Goal: Information Seeking & Learning: Learn about a topic

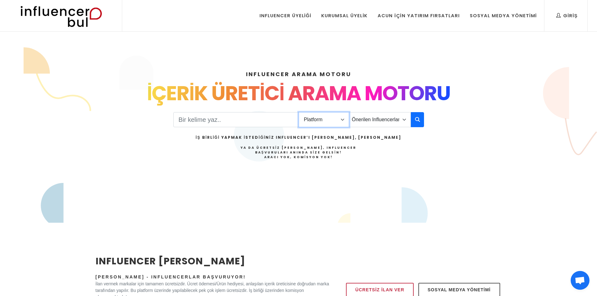
click at [343, 120] on select "Platform Instagram Facebook Youtube Tiktok Twitter Twitch" at bounding box center [324, 119] width 50 height 15
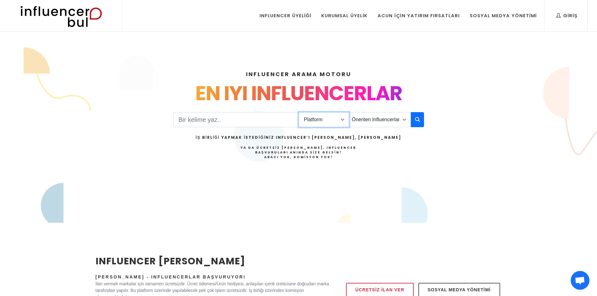
select select "1"
click at [299, 112] on select "Platform Instagram Facebook Youtube Tiktok Twitter Twitch" at bounding box center [324, 119] width 50 height 15
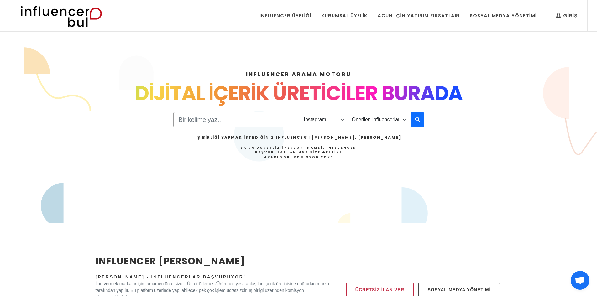
click at [287, 120] on input "Search" at bounding box center [236, 119] width 126 height 15
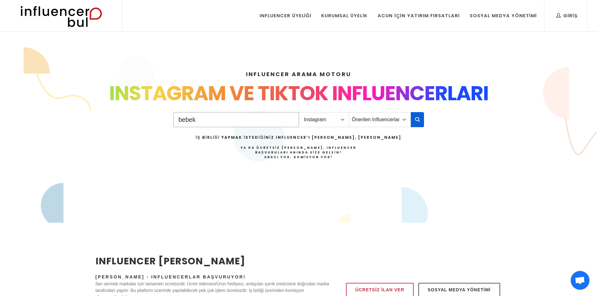
type input "bebek"
click at [417, 120] on icon "button" at bounding box center [417, 120] width 5 height 8
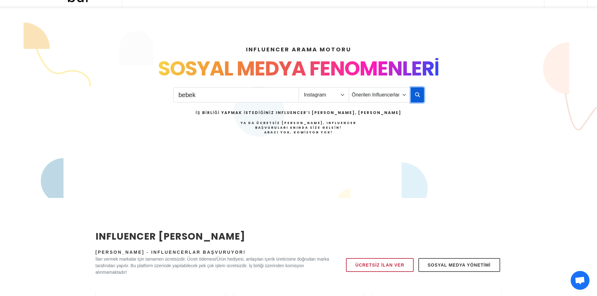
scroll to position [81, 0]
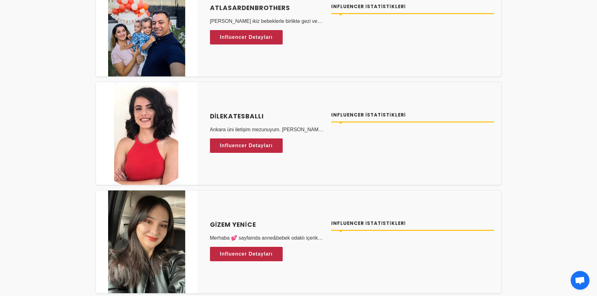
scroll to position [376, 0]
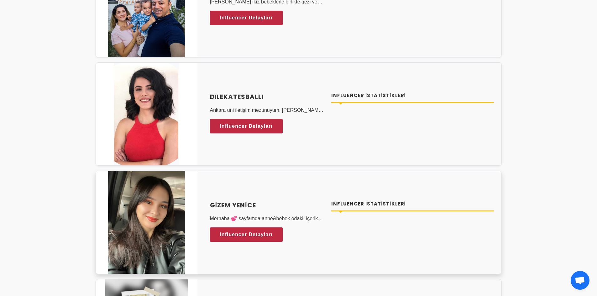
click at [237, 204] on h4 "Gizem Yenice" at bounding box center [267, 204] width 114 height 9
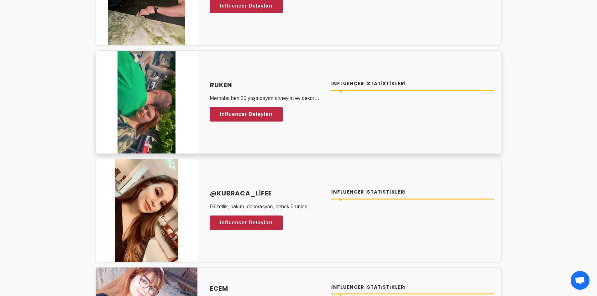
scroll to position [971, 0]
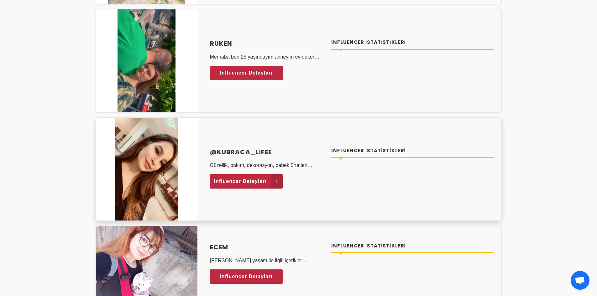
click at [247, 179] on span "Influencer Detayları" at bounding box center [240, 181] width 53 height 9
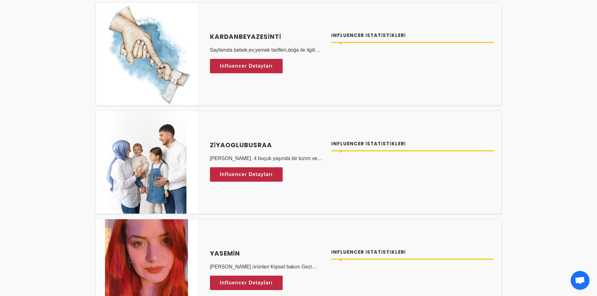
scroll to position [1566, 0]
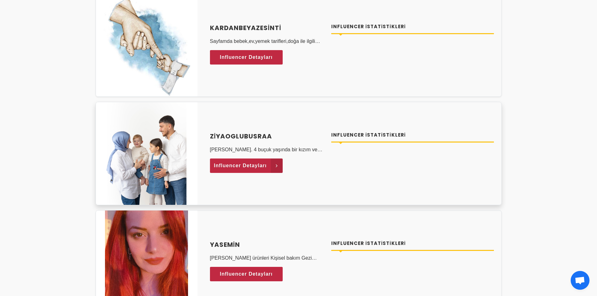
click at [249, 166] on span "Influencer Detayları" at bounding box center [240, 165] width 53 height 9
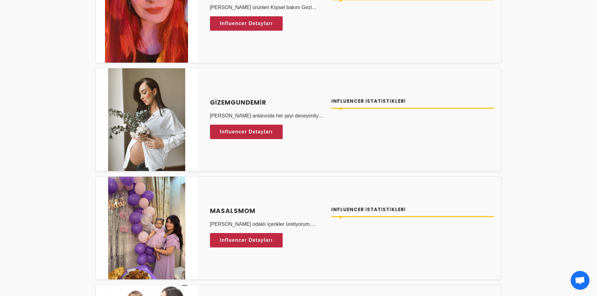
scroll to position [1848, 0]
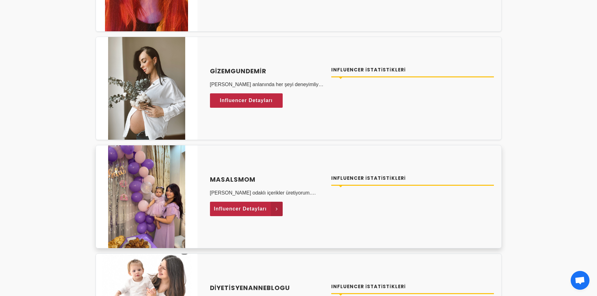
click at [235, 207] on span "Influencer Detayları" at bounding box center [240, 208] width 53 height 9
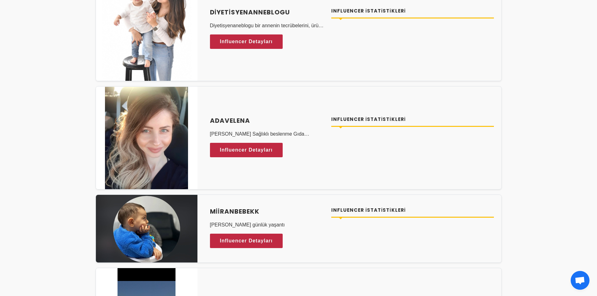
scroll to position [2130, 0]
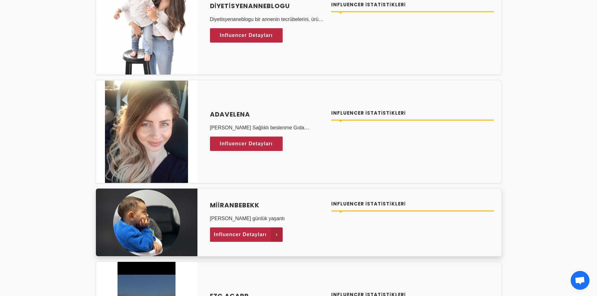
click at [244, 237] on span "Influencer Detayları" at bounding box center [240, 234] width 53 height 9
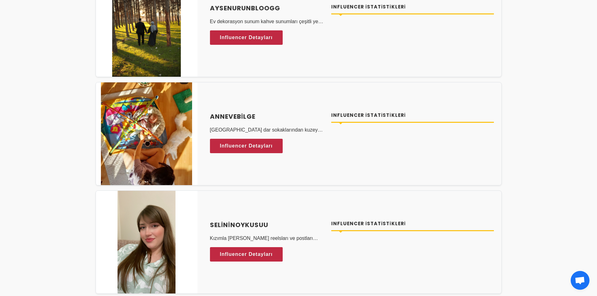
scroll to position [2538, 0]
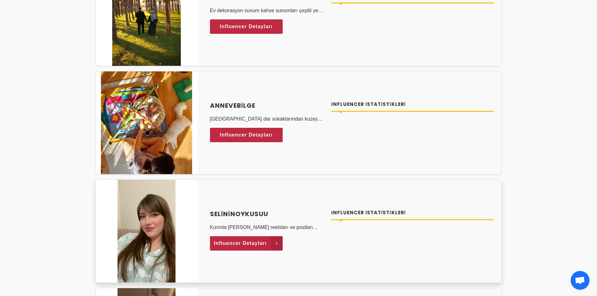
click at [234, 240] on span "Influencer Detayları" at bounding box center [240, 243] width 53 height 9
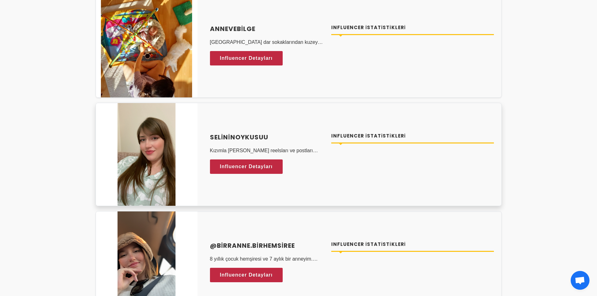
scroll to position [2632, 0]
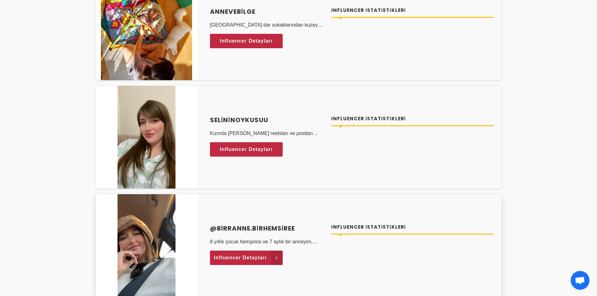
click at [237, 254] on span "Influencer Detayları" at bounding box center [240, 257] width 53 height 9
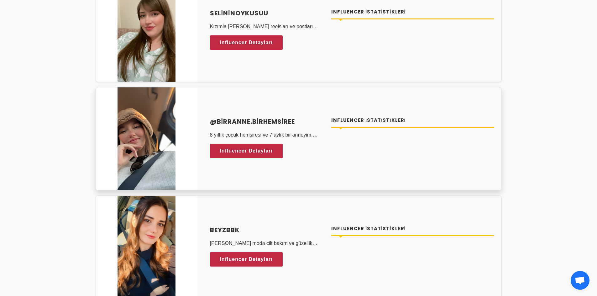
scroll to position [2757, 0]
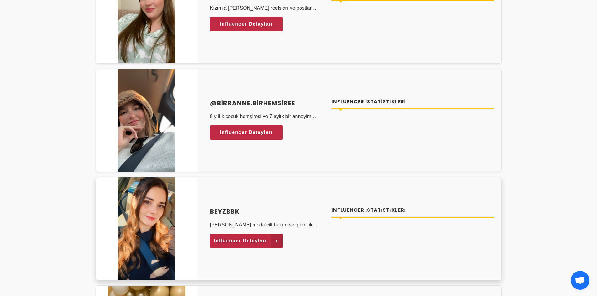
click at [227, 241] on span "Influencer Detayları" at bounding box center [240, 240] width 53 height 9
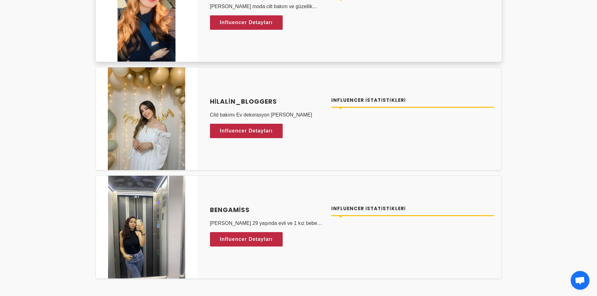
scroll to position [2976, 0]
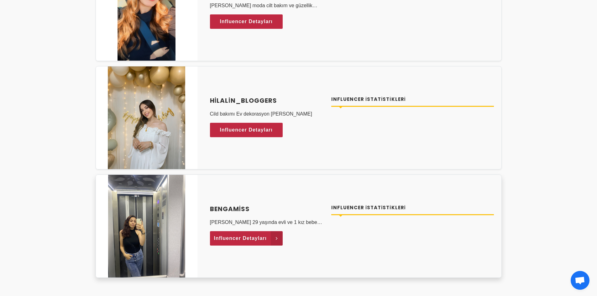
click at [224, 238] on span "Influencer Detayları" at bounding box center [240, 238] width 53 height 9
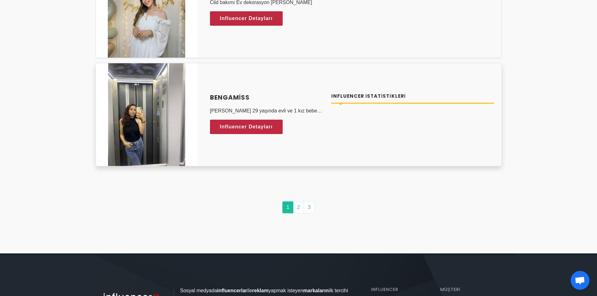
scroll to position [3101, 0]
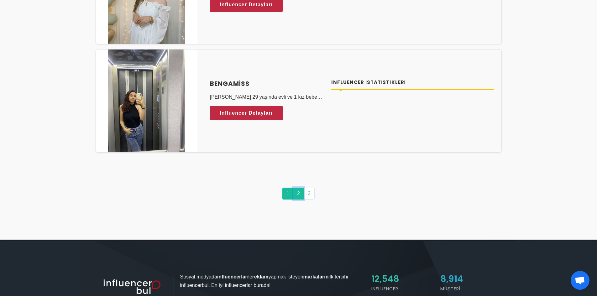
click at [295, 192] on link "2" at bounding box center [298, 194] width 11 height 12
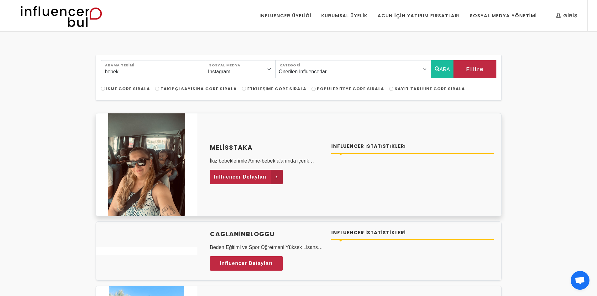
click at [240, 179] on span "Influencer Detayları" at bounding box center [240, 176] width 53 height 9
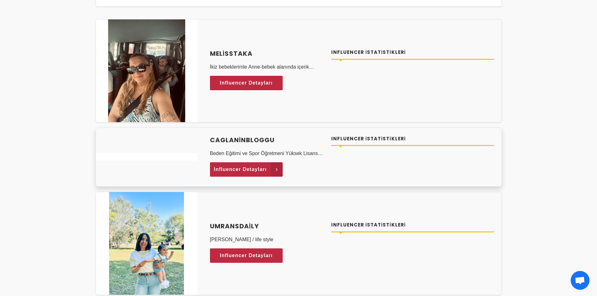
scroll to position [125, 0]
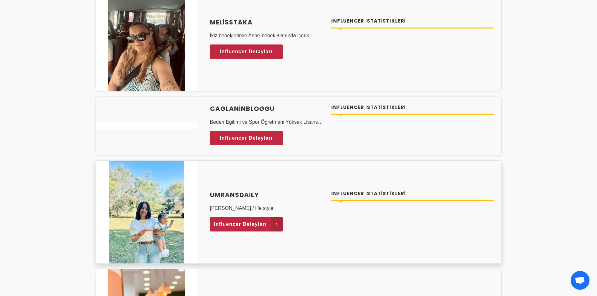
click at [227, 223] on span "Influencer Detayları" at bounding box center [240, 224] width 53 height 9
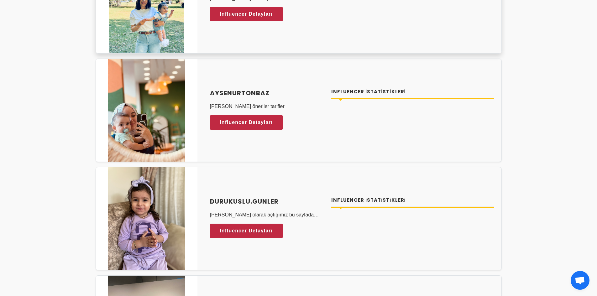
scroll to position [345, 0]
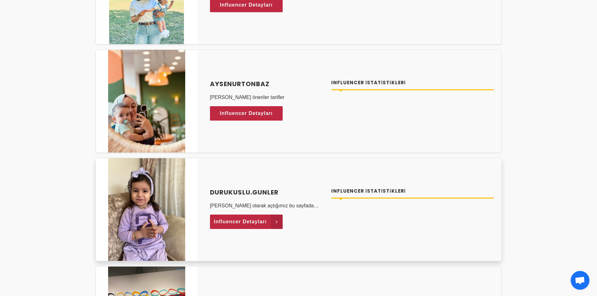
click at [229, 221] on span "Influencer Detayları" at bounding box center [240, 221] width 53 height 9
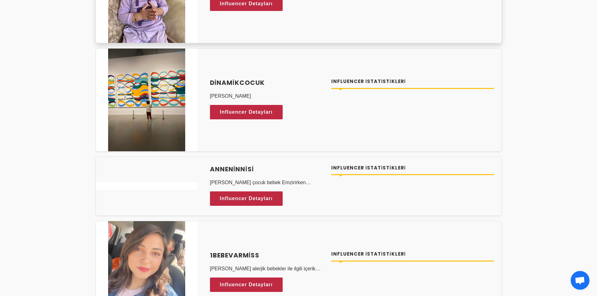
scroll to position [564, 0]
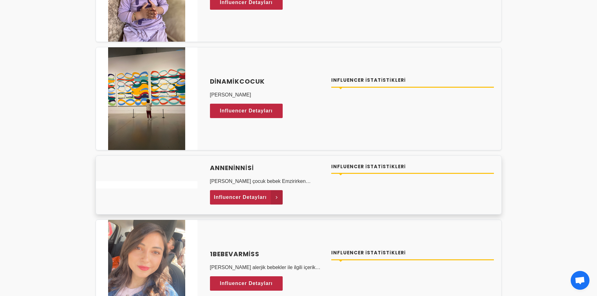
click at [244, 197] on span "Influencer Detayları" at bounding box center [240, 197] width 53 height 9
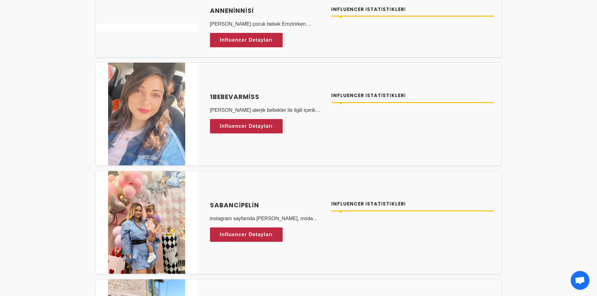
scroll to position [783, 0]
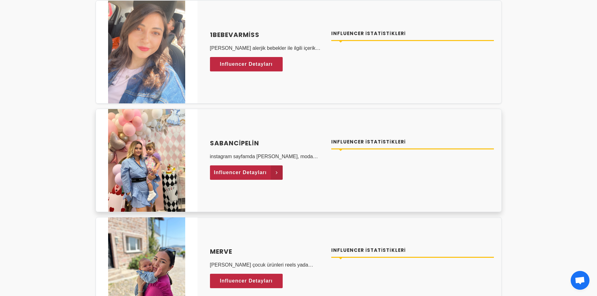
click at [229, 174] on span "Influencer Detayları" at bounding box center [240, 172] width 53 height 9
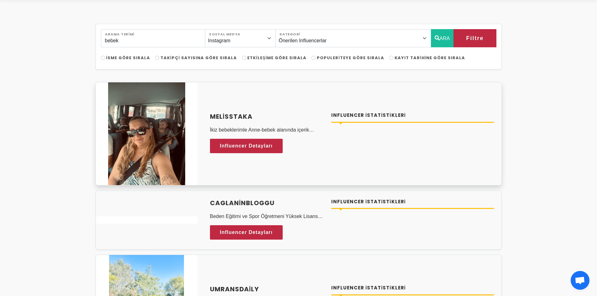
scroll to position [31, 0]
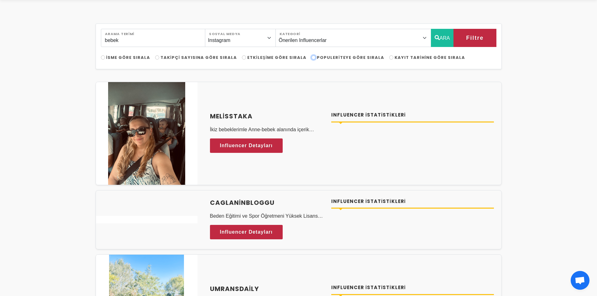
click at [311, 58] on input "Populeriteye Göre Sırala" at bounding box center [313, 57] width 4 height 4
radio input "true"
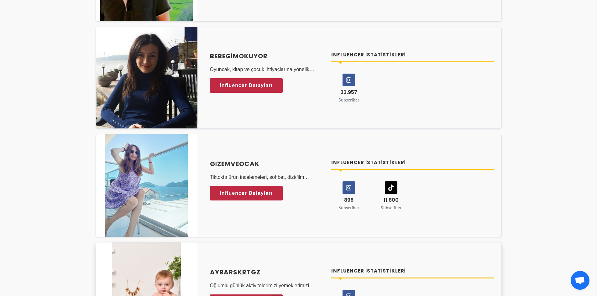
scroll to position [219, 0]
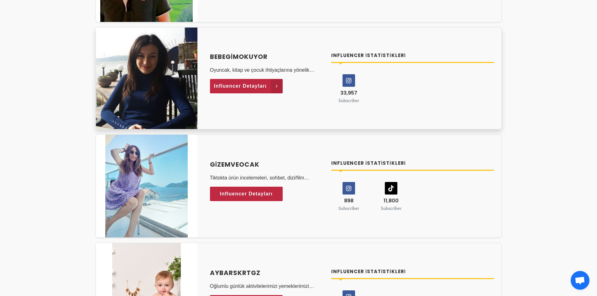
click at [240, 88] on span "Influencer Detayları" at bounding box center [240, 85] width 53 height 9
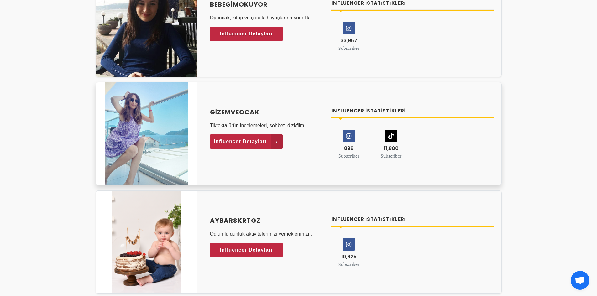
scroll to position [282, 0]
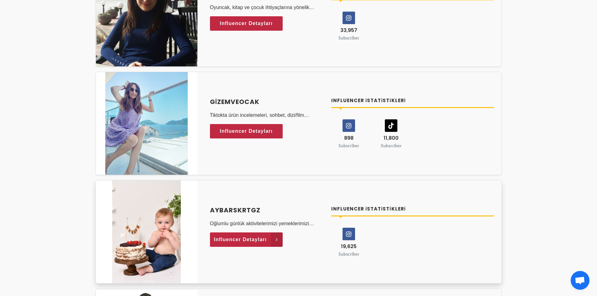
click at [264, 240] on span "Influencer Detayları" at bounding box center [240, 239] width 53 height 9
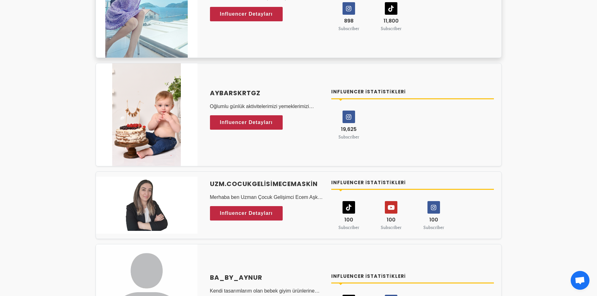
scroll to position [407, 0]
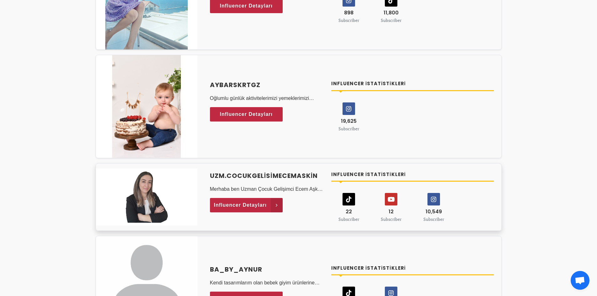
click at [247, 205] on span "Influencer Detayları" at bounding box center [240, 204] width 53 height 9
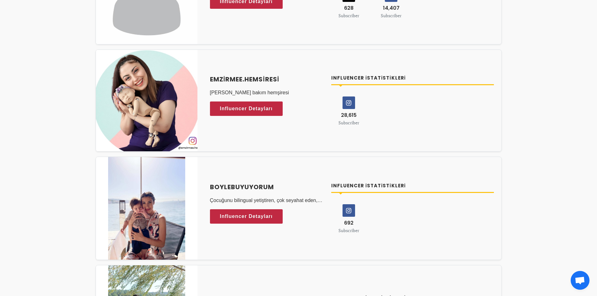
scroll to position [721, 0]
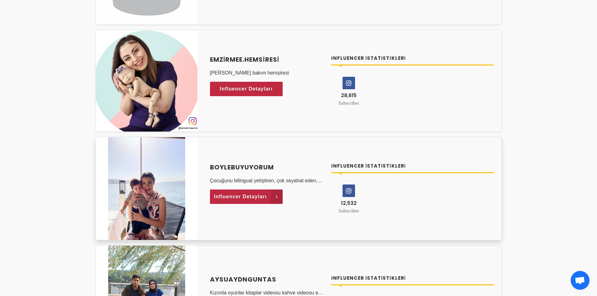
click at [253, 197] on span "Influencer Detayları" at bounding box center [240, 196] width 53 height 9
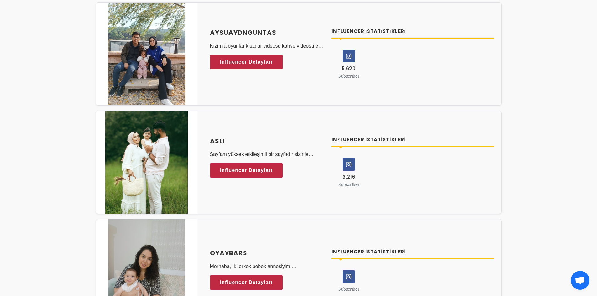
scroll to position [971, 0]
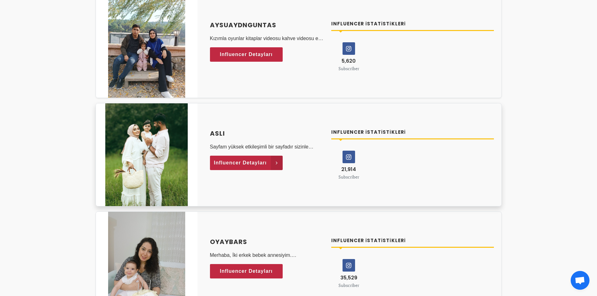
click at [232, 164] on span "Influencer Detayları" at bounding box center [240, 162] width 53 height 9
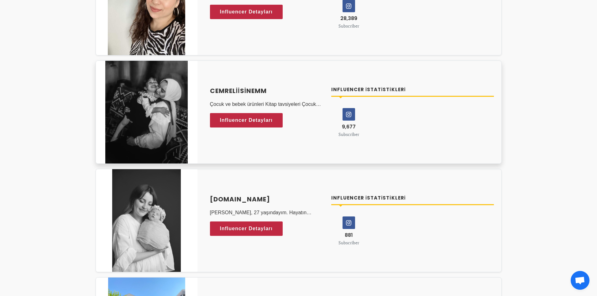
scroll to position [1598, 0]
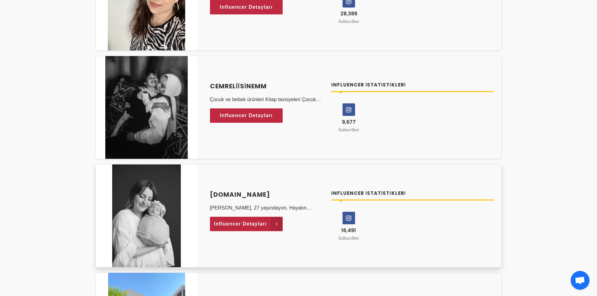
click at [267, 226] on link "Influencer Detayları" at bounding box center [246, 224] width 73 height 14
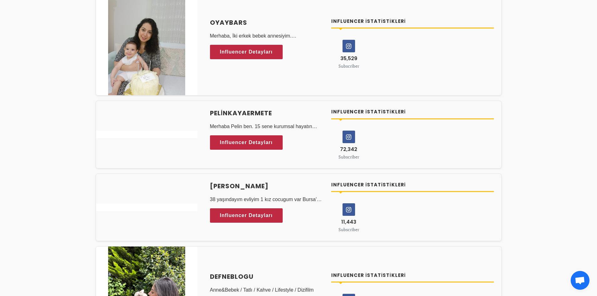
scroll to position [1159, 0]
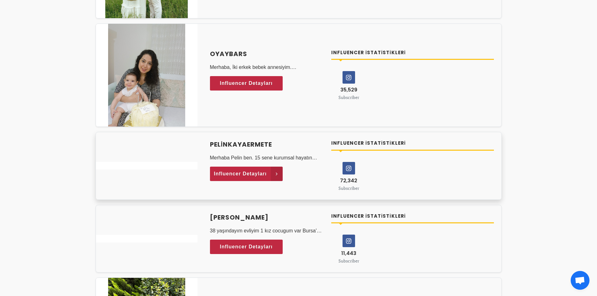
click at [253, 177] on span "Influencer Detayları" at bounding box center [240, 173] width 53 height 9
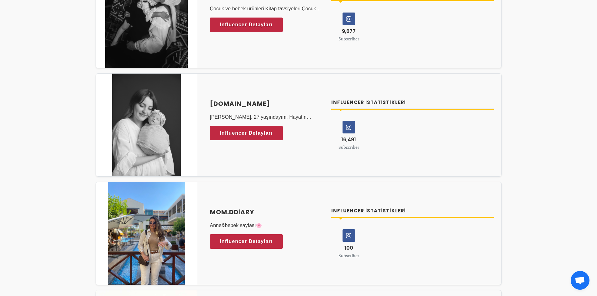
scroll to position [1754, 0]
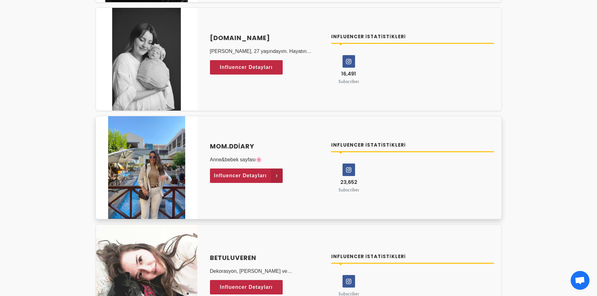
click at [273, 178] on icon at bounding box center [277, 176] width 12 height 14
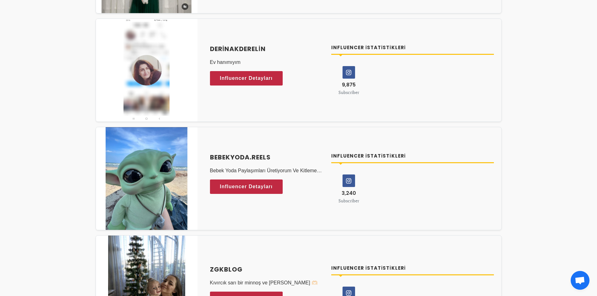
scroll to position [2506, 0]
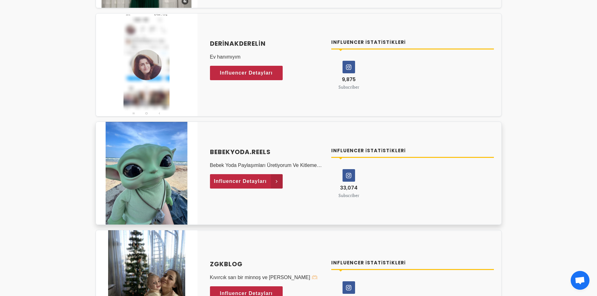
click at [267, 184] on link "Influencer Detayları" at bounding box center [246, 181] width 73 height 14
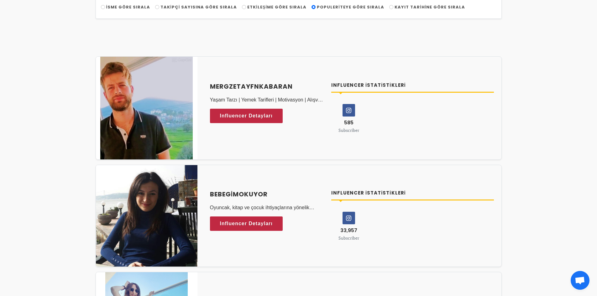
scroll to position [0, 0]
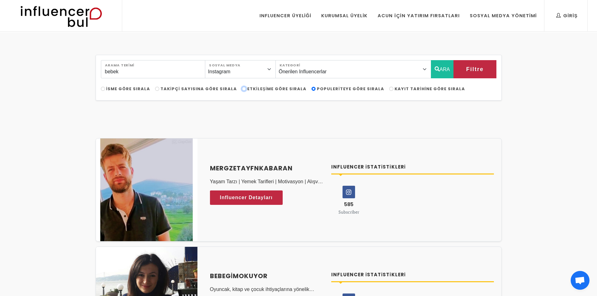
click at [242, 87] on input "Etkileşime Göre Sırala" at bounding box center [244, 89] width 4 height 4
radio input "true"
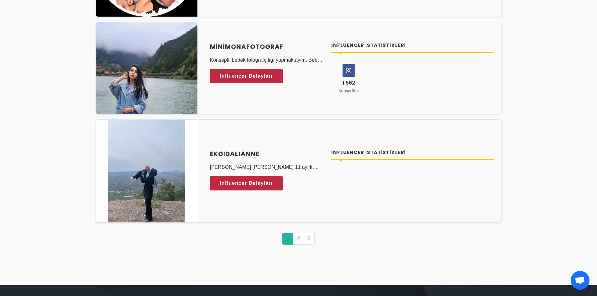
scroll to position [3039, 0]
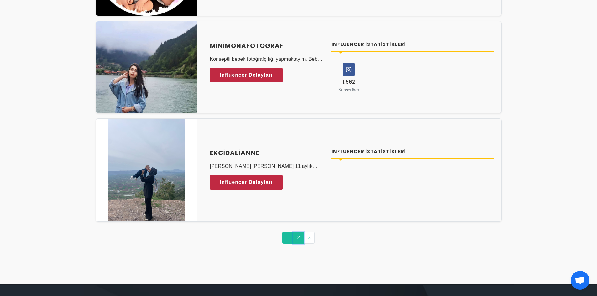
click at [299, 238] on link "2" at bounding box center [298, 238] width 11 height 12
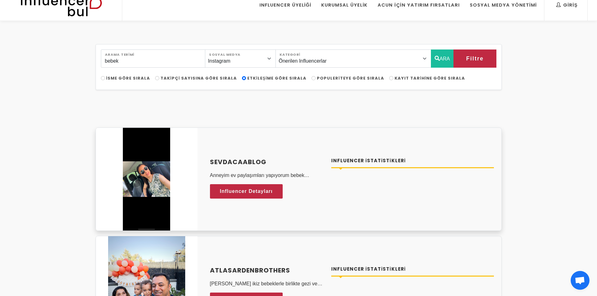
scroll to position [0, 0]
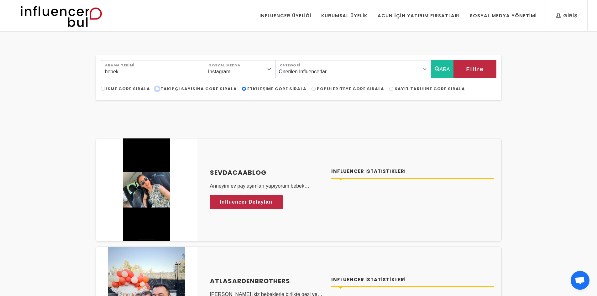
click at [156, 89] on input "Takipçi Sayısına Göre Sırala" at bounding box center [157, 89] width 4 height 4
radio input "true"
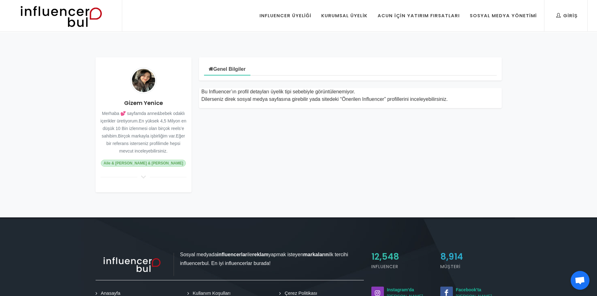
click at [143, 177] on icon at bounding box center [144, 177] width 8 height 6
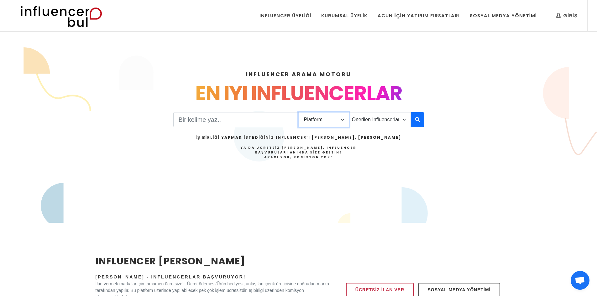
click at [340, 120] on select "Platform Instagram Facebook Youtube Tiktok Twitter Twitch" at bounding box center [324, 119] width 50 height 15
select select "1"
click at [299, 112] on select "Platform Instagram Facebook Youtube Tiktok Twitter Twitch" at bounding box center [324, 119] width 50 height 15
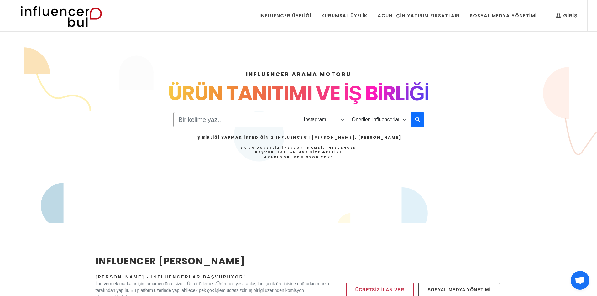
click at [266, 120] on input "Search" at bounding box center [236, 119] width 126 height 15
type input "bebek"
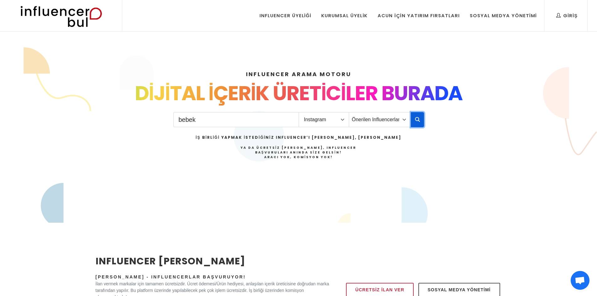
click at [419, 121] on icon "button" at bounding box center [417, 120] width 5 height 8
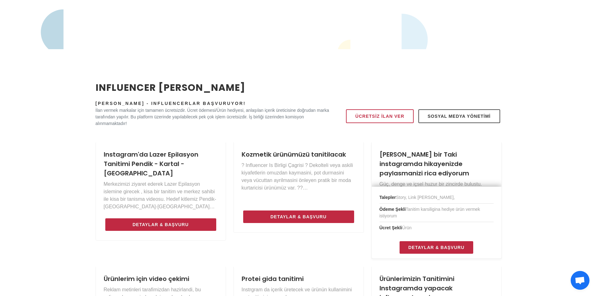
scroll to position [188, 0]
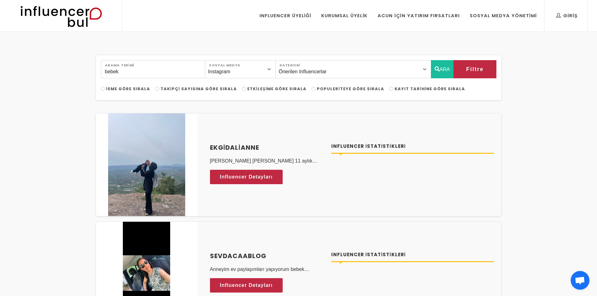
click at [242, 88] on label "Etkileşime Göre Sırala" at bounding box center [274, 89] width 65 height 6
click at [242, 88] on input "Etkileşime Göre Sırala" at bounding box center [244, 89] width 4 height 4
radio input "true"
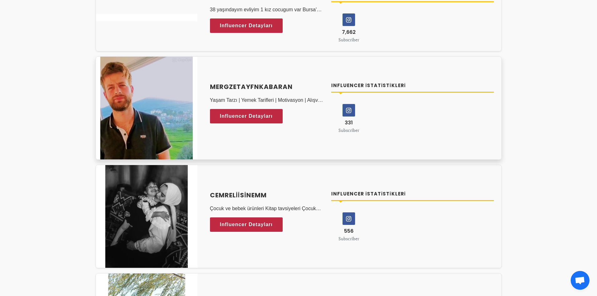
scroll to position [1598, 0]
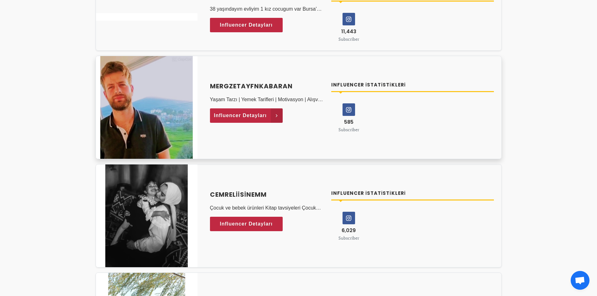
click at [266, 117] on span "Influencer Detayları" at bounding box center [240, 115] width 53 height 9
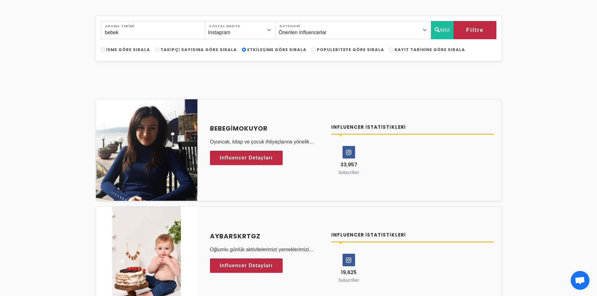
scroll to position [0, 0]
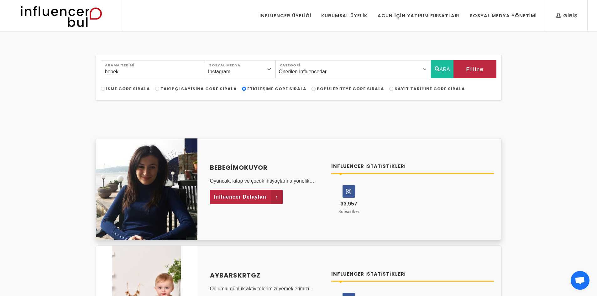
click at [263, 195] on span "Influencer Detayları" at bounding box center [240, 196] width 53 height 9
